Goal: Information Seeking & Learning: Learn about a topic

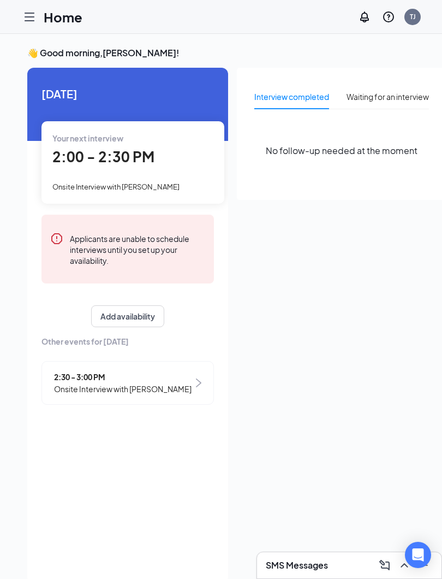
click at [106, 179] on div "Your next interview 2:00 - 2:30 PM Onsite Interview with [PERSON_NAME]" at bounding box center [132, 162] width 183 height 82
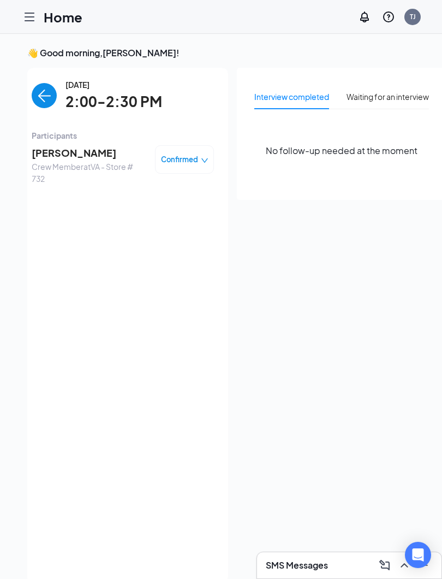
scroll to position [4, 0]
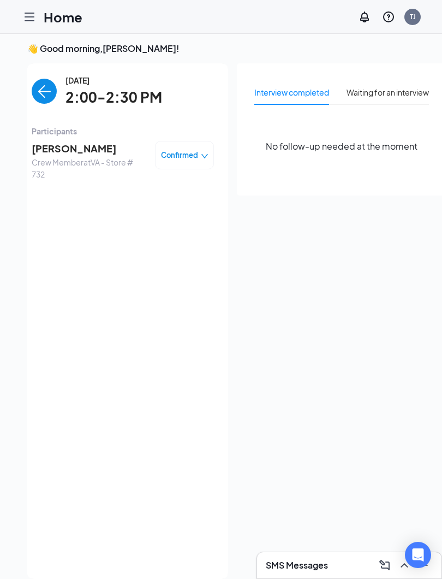
click at [90, 153] on span "[PERSON_NAME]" at bounding box center [89, 148] width 115 height 15
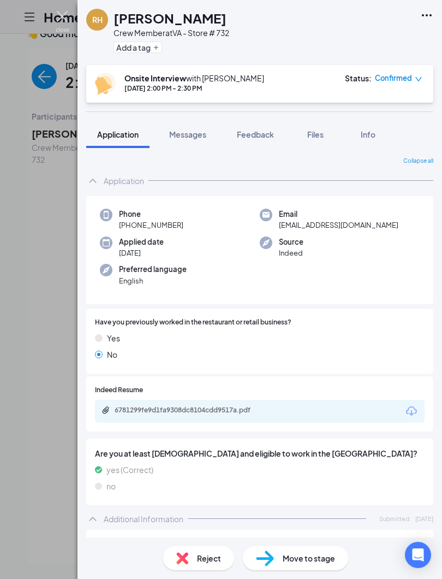
click at [64, 22] on img at bounding box center [63, 21] width 14 height 21
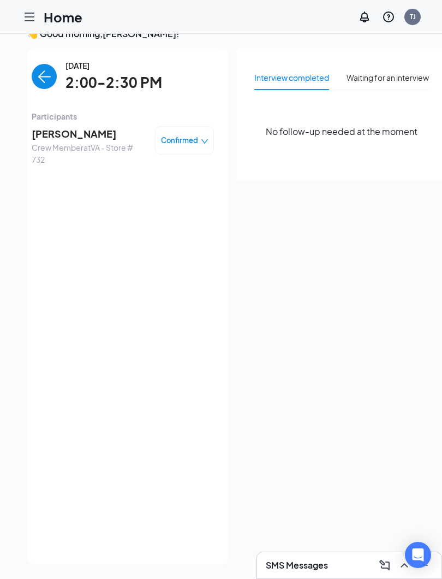
click at [30, 22] on icon "Hamburger" at bounding box center [29, 16] width 13 height 13
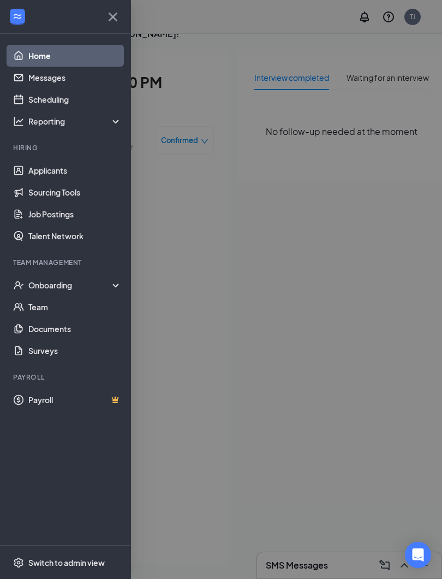
click at [151, 124] on div at bounding box center [221, 289] width 442 height 579
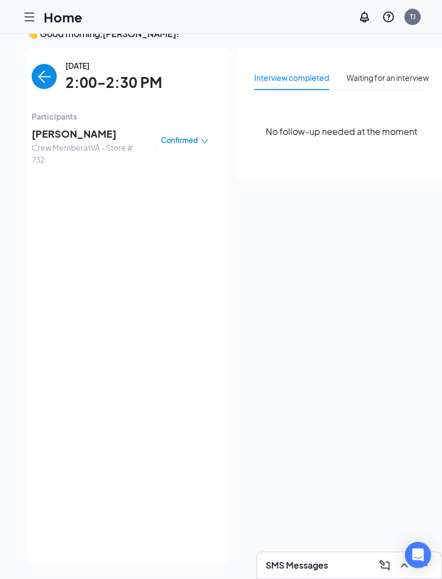
click at [28, 21] on icon "Hamburger" at bounding box center [29, 16] width 13 height 13
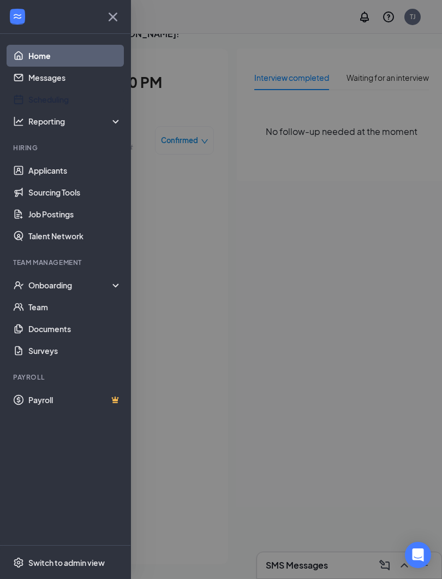
click at [43, 104] on link "Scheduling" at bounding box center [74, 99] width 93 height 22
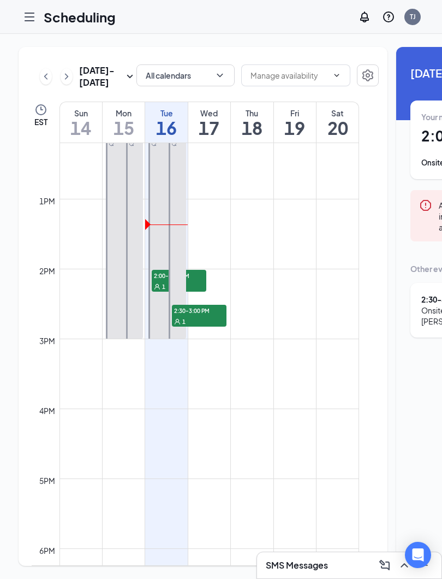
scroll to position [853, 0]
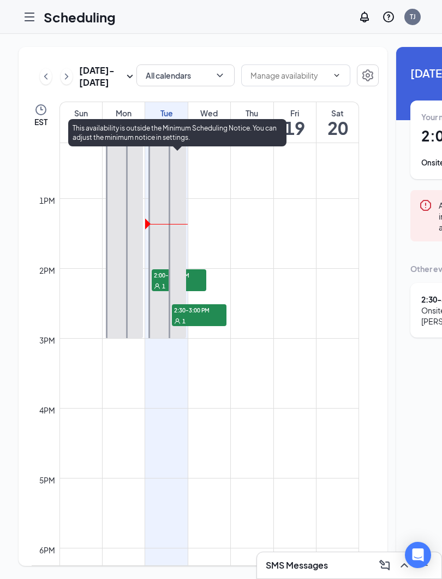
click at [193, 326] on div "1" at bounding box center [199, 320] width 55 height 11
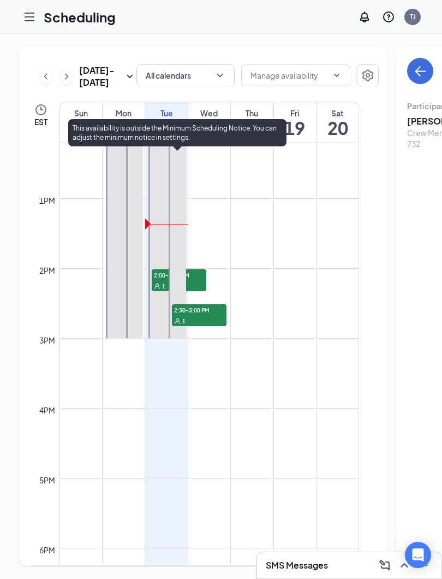
click at [194, 315] on span "2:30-3:00 PM" at bounding box center [199, 309] width 55 height 11
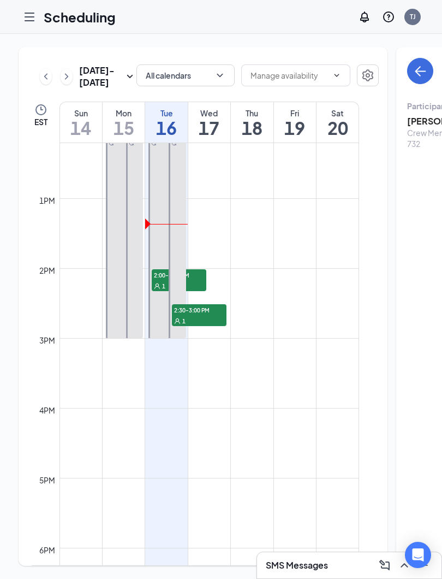
scroll to position [0, 93]
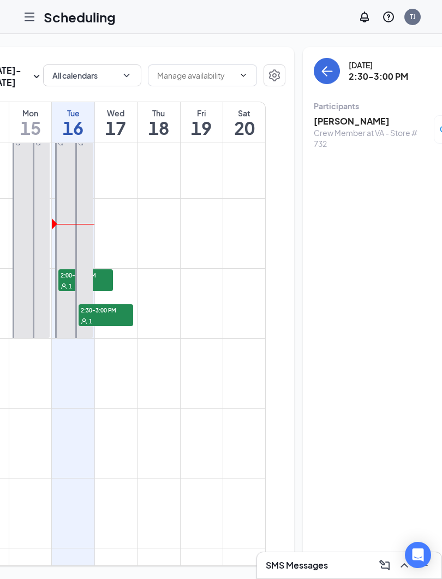
click at [342, 139] on div "Crew Member at VA - Store # 732" at bounding box center [371, 138] width 115 height 22
click at [314, 127] on h3 "[PERSON_NAME]" at bounding box center [371, 121] width 115 height 12
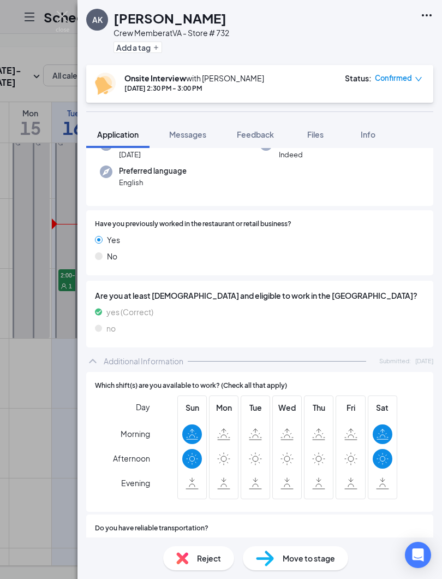
scroll to position [130, 0]
